Goal: Task Accomplishment & Management: Use online tool/utility

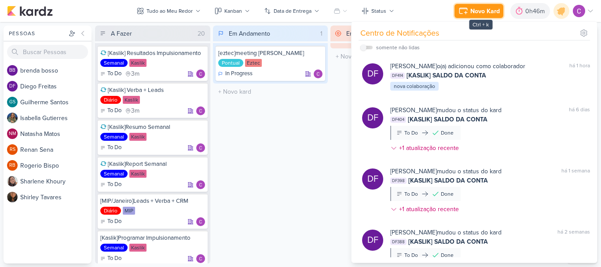
click at [459, 7] on icon at bounding box center [463, 11] width 11 height 11
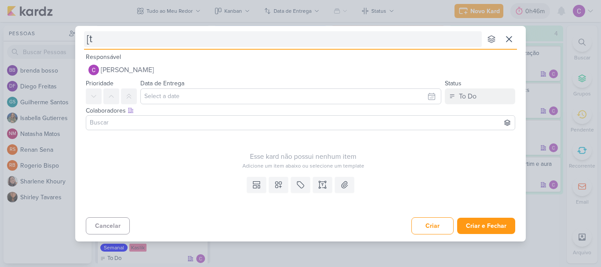
type input "[ta"
type input "[tagawa"
type input "[tagawa]a"
type input "[tagawa]ap"
type input "[tagawa]a"
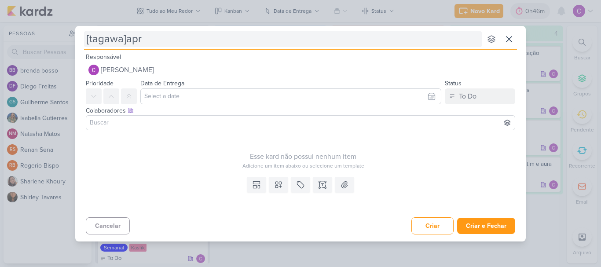
type input "[tagawa]apre"
type input "[tagawa]aprese"
type input "[tagawa]apresentaç"
type input "[tagawa]apresentações"
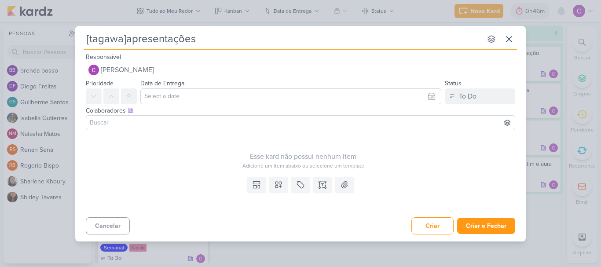
type input "[tagawa]apresentações"
click at [417, 85] on div "Data de Entrega [DATE] Dom Seg Ter Qua Qui Sex Sáb 00 01 02 03 04 05 06 07 08 0…" at bounding box center [290, 91] width 301 height 26
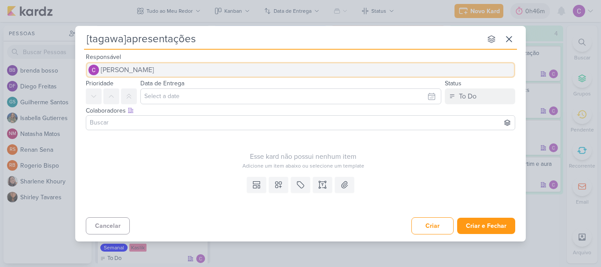
click at [406, 67] on button "[PERSON_NAME]" at bounding box center [301, 70] width 430 height 16
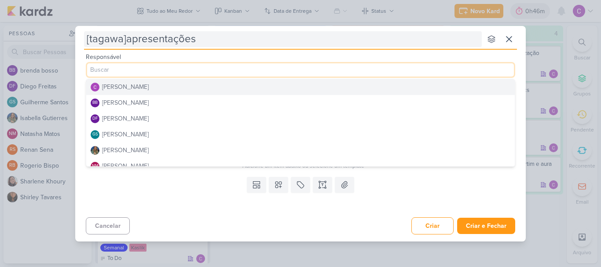
click at [287, 46] on input "[tagawa]apresentações" at bounding box center [283, 39] width 398 height 16
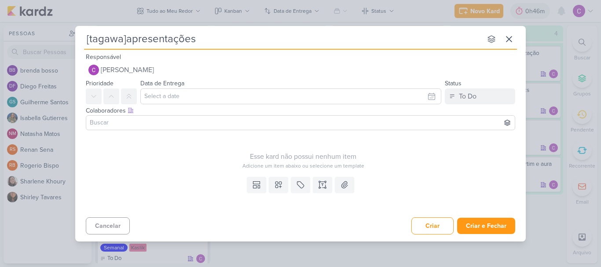
click at [393, 191] on div "Templates Campos Personalizados Marcadores Caixa De Texto Anexo" at bounding box center [300, 193] width 451 height 40
click at [475, 96] on div "To Do" at bounding box center [468, 96] width 18 height 11
click at [469, 145] on div "In Progress" at bounding box center [468, 145] width 31 height 9
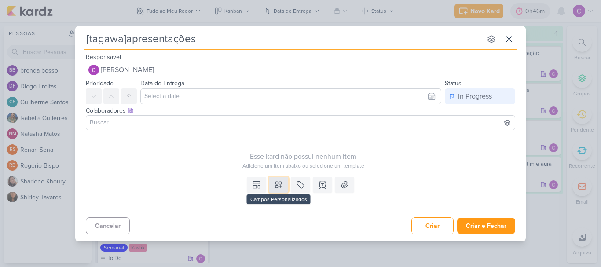
click at [282, 183] on icon at bounding box center [278, 184] width 9 height 9
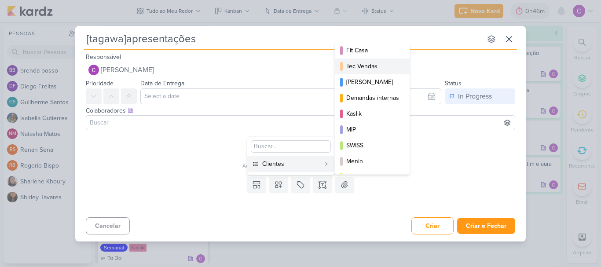
scroll to position [128, 0]
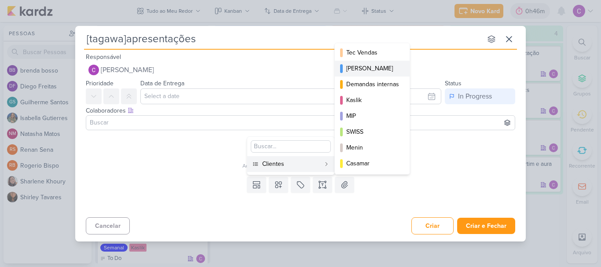
click at [372, 70] on div "[PERSON_NAME]" at bounding box center [372, 68] width 53 height 9
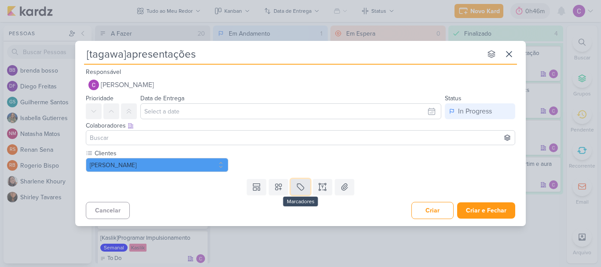
click at [302, 185] on icon at bounding box center [300, 187] width 9 height 9
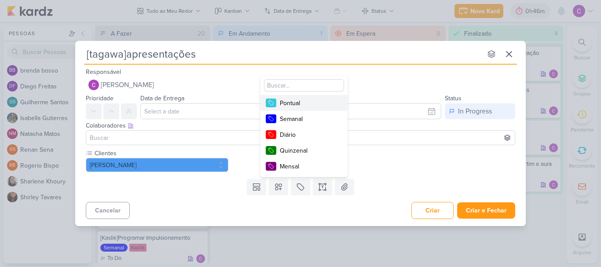
click at [293, 104] on div "Pontual" at bounding box center [308, 103] width 57 height 9
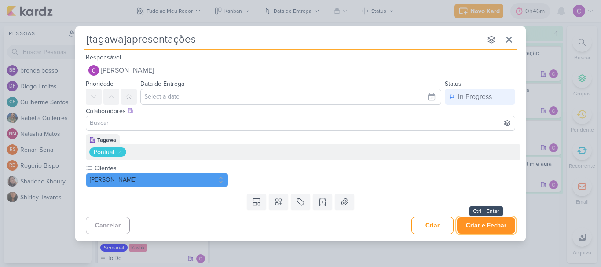
click at [489, 225] on button "Criar e Fechar" at bounding box center [486, 225] width 58 height 16
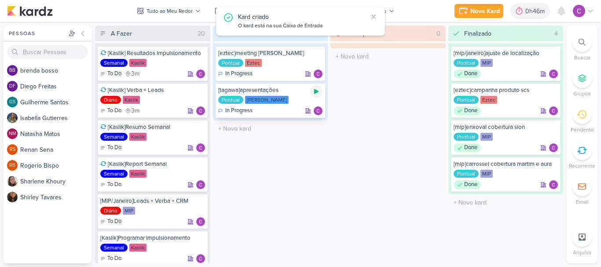
click at [317, 92] on icon at bounding box center [316, 91] width 4 height 5
